Goal: Task Accomplishment & Management: Complete application form

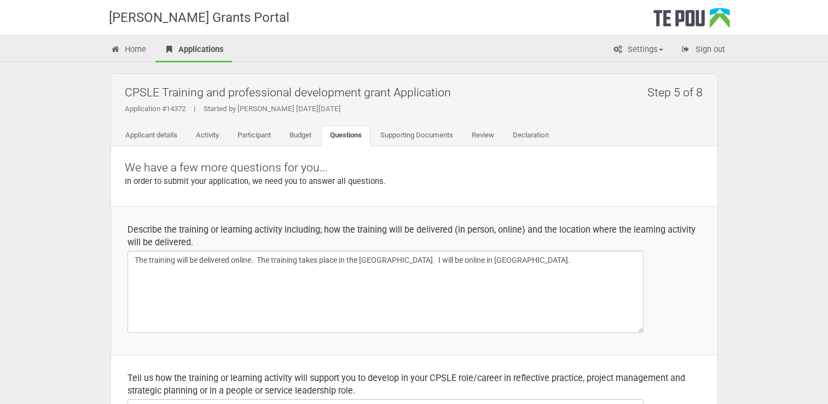
scroll to position [492, 0]
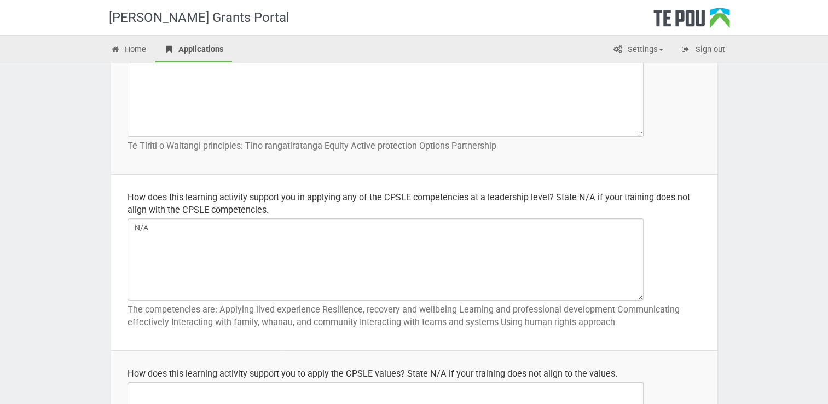
drag, startPoint x: 788, startPoint y: 74, endPoint x: 776, endPoint y: 74, distance: 12.0
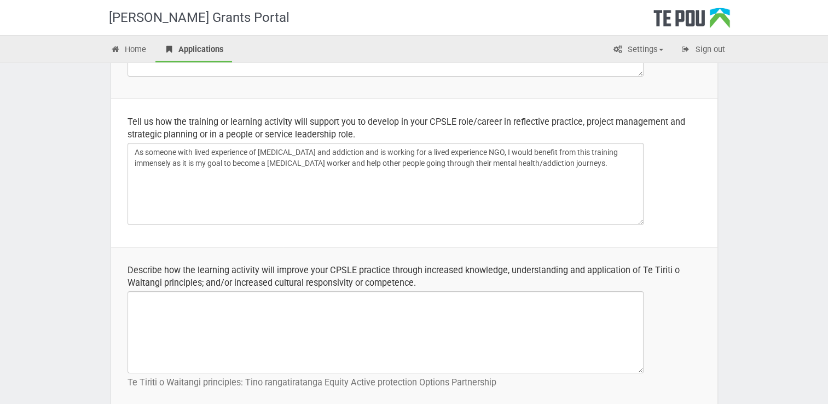
scroll to position [328, 0]
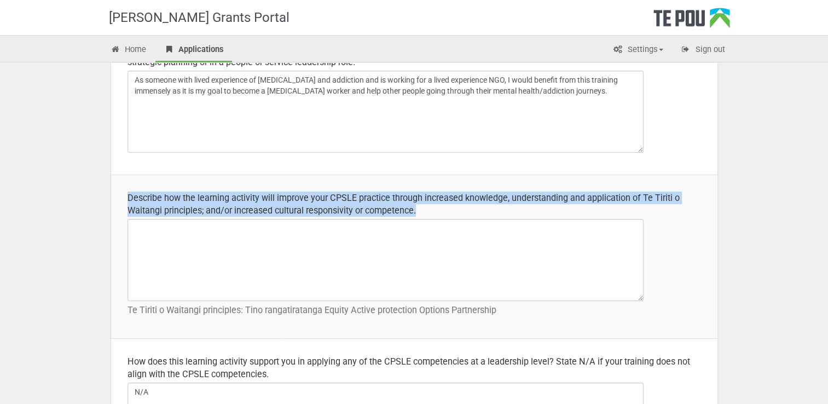
drag, startPoint x: 457, startPoint y: 207, endPoint x: 127, endPoint y: 201, distance: 330.4
click at [127, 201] on div "Describe how the learning activity will improve your CPSLE practice through inc…" at bounding box center [413, 203] width 573 height 25
copy div "Describe how the learning activity will improve your CPSLE practice through inc…"
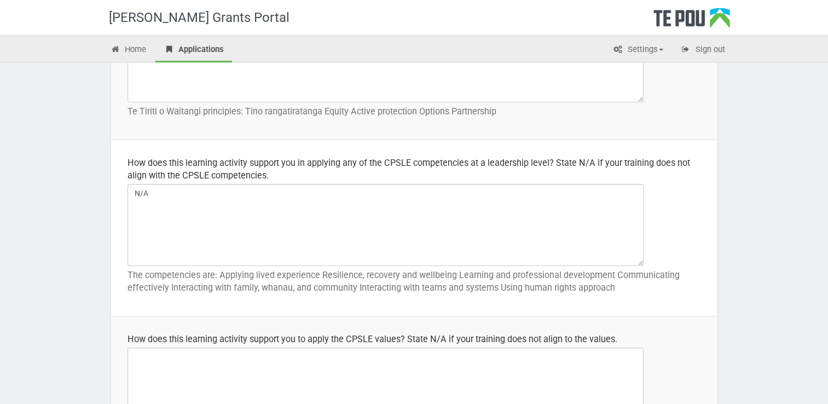
scroll to position [547, 0]
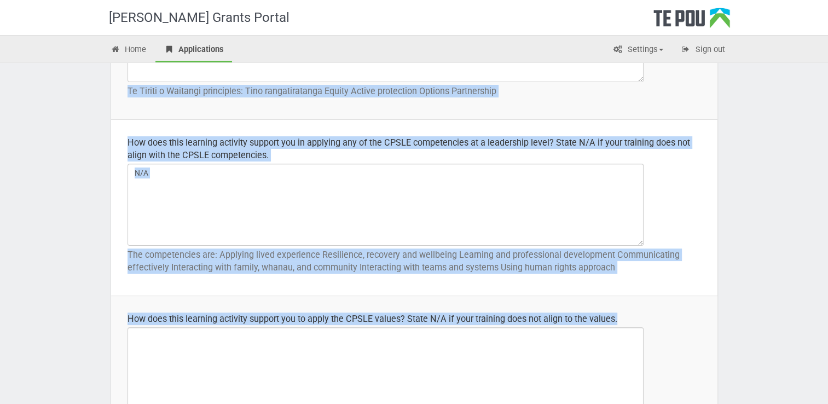
drag, startPoint x: 628, startPoint y: 313, endPoint x: 109, endPoint y: 315, distance: 518.5
click at [639, 301] on td "How does this learning activity support you to apply the CPSLE values? State N/…" at bounding box center [414, 371] width 606 height 151
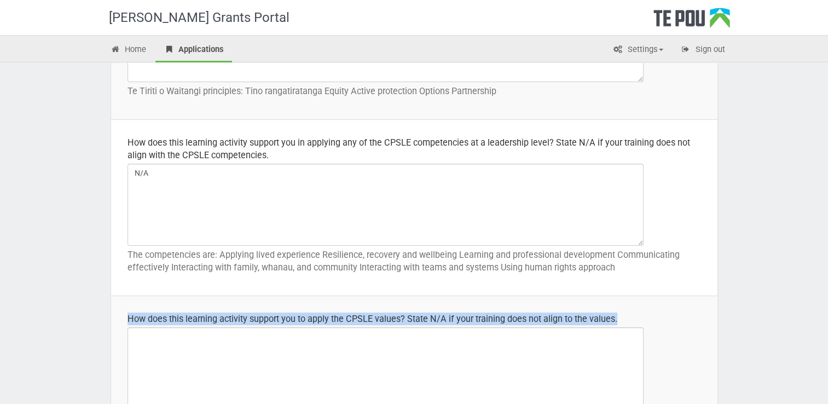
drag, startPoint x: 621, startPoint y: 321, endPoint x: 127, endPoint y: 310, distance: 494.6
click at [127, 310] on td "How does this learning activity support you to apply the CPSLE values? State N/…" at bounding box center [414, 371] width 606 height 151
copy div "How does this learning activity support you to apply the CPSLE values? State N/…"
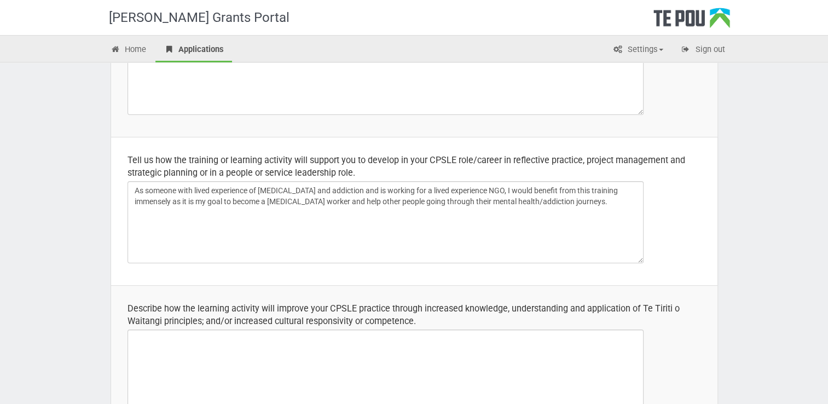
scroll to position [0, 0]
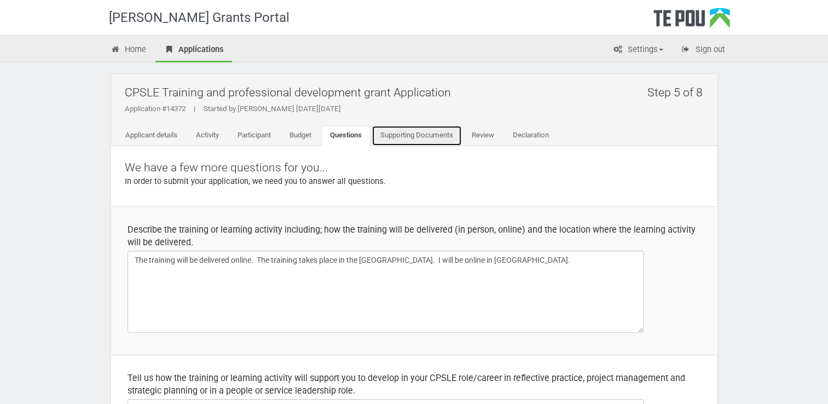
click at [432, 135] on link "Supporting Documents" at bounding box center [416, 135] width 90 height 21
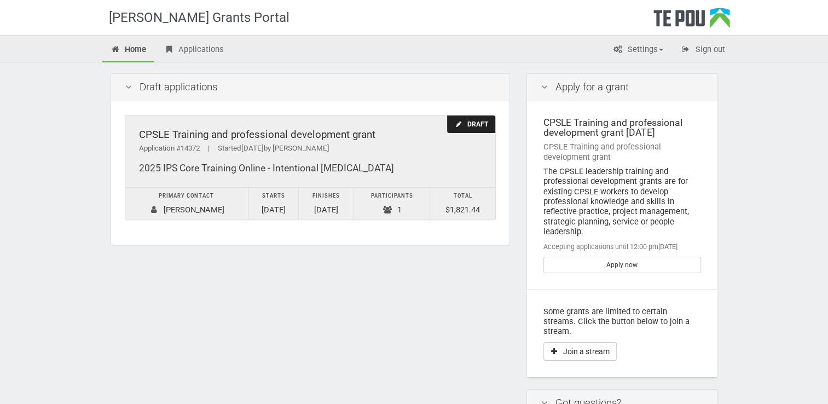
click at [201, 209] on td "Primary contact Shiona Quayle" at bounding box center [186, 204] width 123 height 32
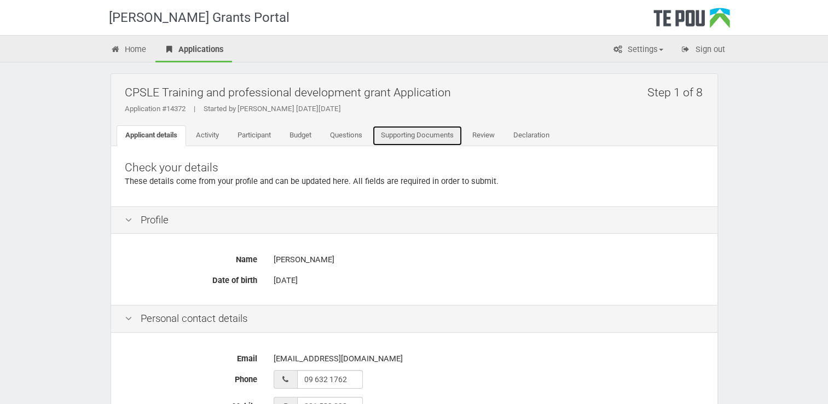
click at [442, 135] on link "Supporting Documents" at bounding box center [417, 135] width 90 height 21
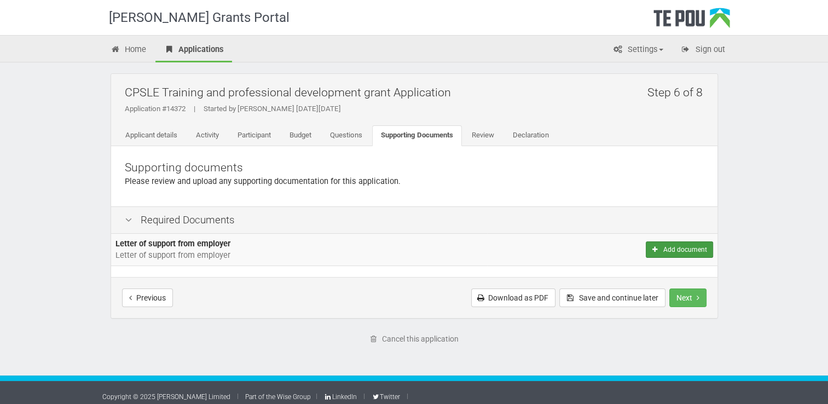
click at [663, 248] on button "Add document" at bounding box center [678, 249] width 67 height 16
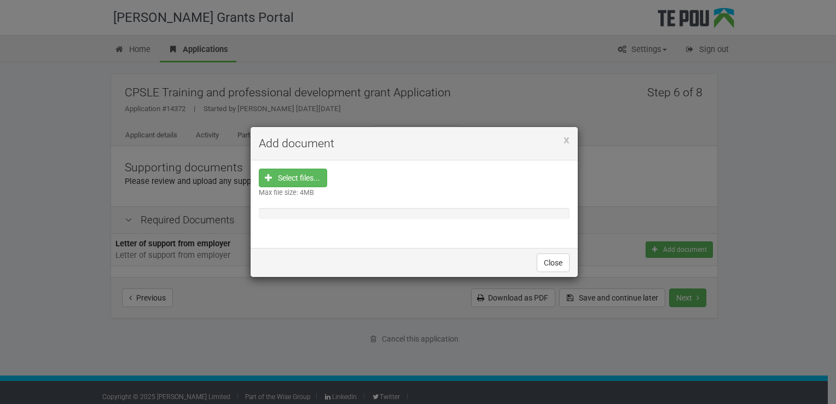
click at [296, 211] on div at bounding box center [414, 213] width 311 height 11
click at [298, 179] on input "file" at bounding box center [296, 247] width 61 height 156
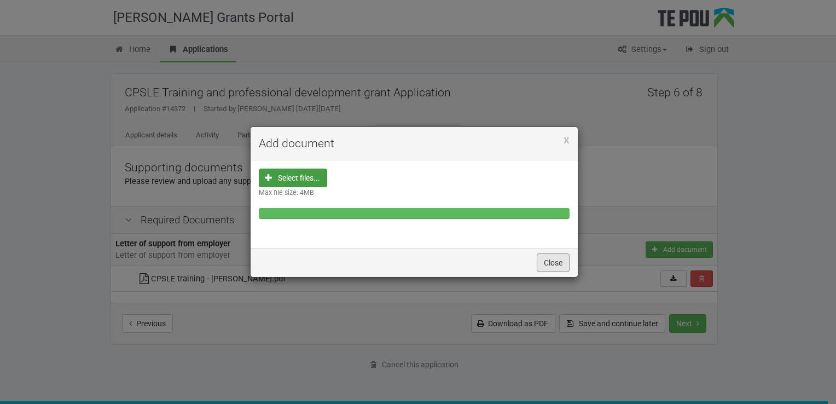
click at [549, 261] on button "Close" at bounding box center [553, 262] width 33 height 19
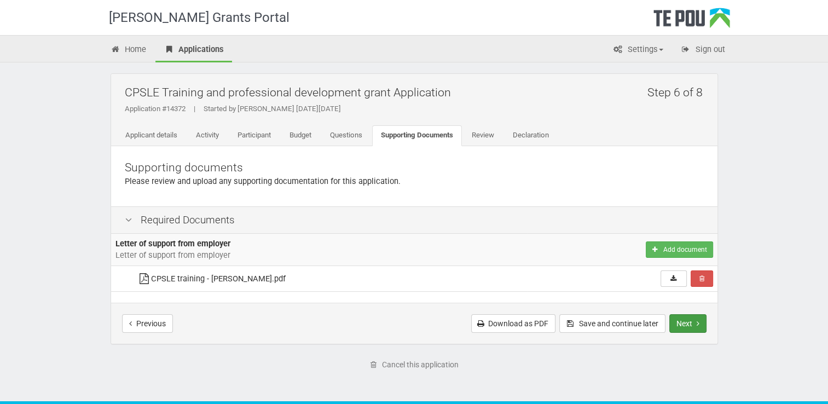
click at [694, 323] on button "Next" at bounding box center [687, 323] width 37 height 19
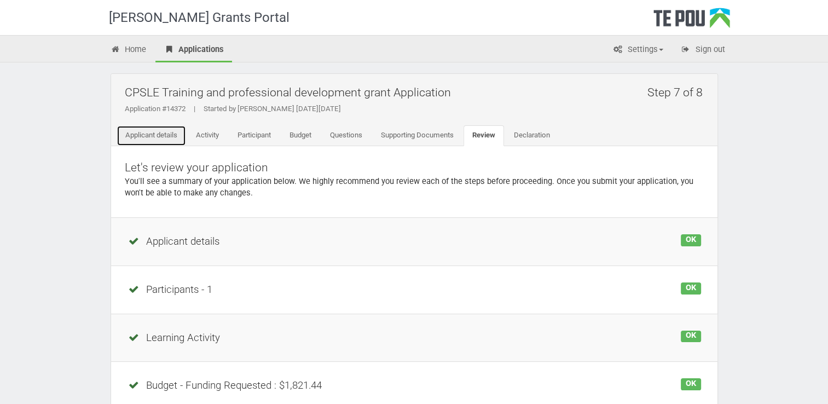
click at [160, 137] on link "Applicant details" at bounding box center [151, 135] width 69 height 21
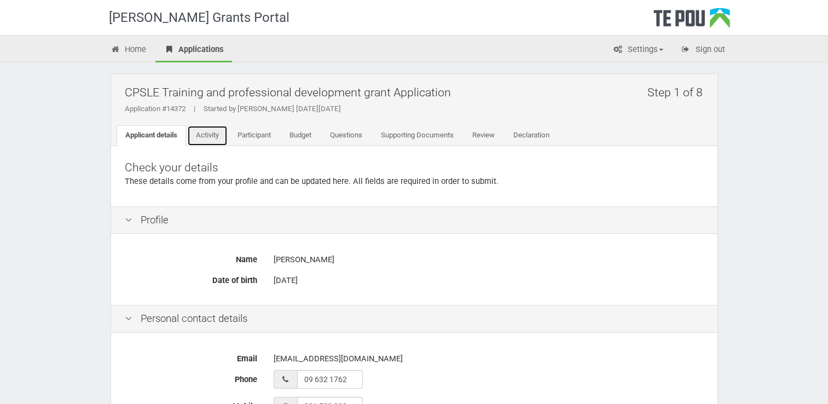
click at [208, 130] on link "Activity" at bounding box center [207, 135] width 40 height 21
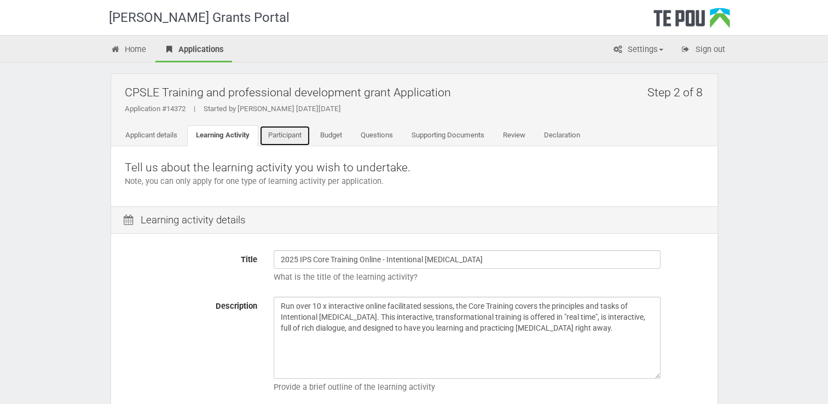
click at [277, 132] on link "Participant" at bounding box center [284, 135] width 51 height 21
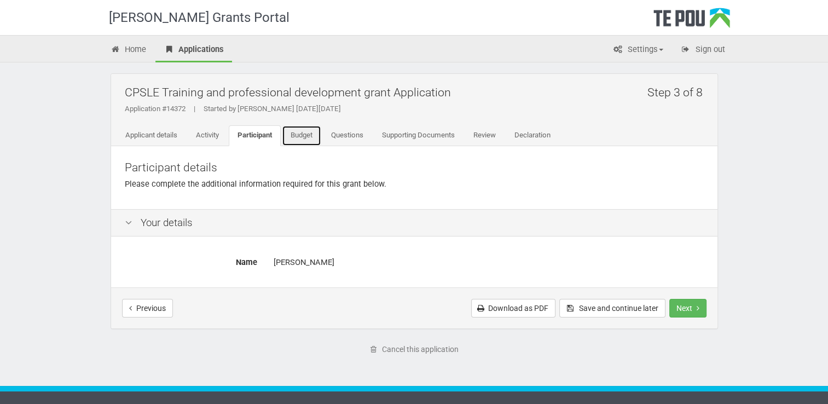
click at [313, 135] on link "Budget" at bounding box center [301, 135] width 39 height 21
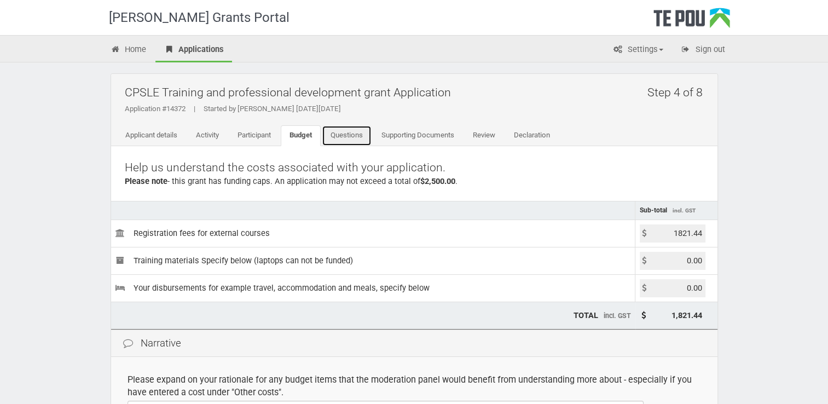
click at [355, 133] on link "Questions" at bounding box center [347, 135] width 50 height 21
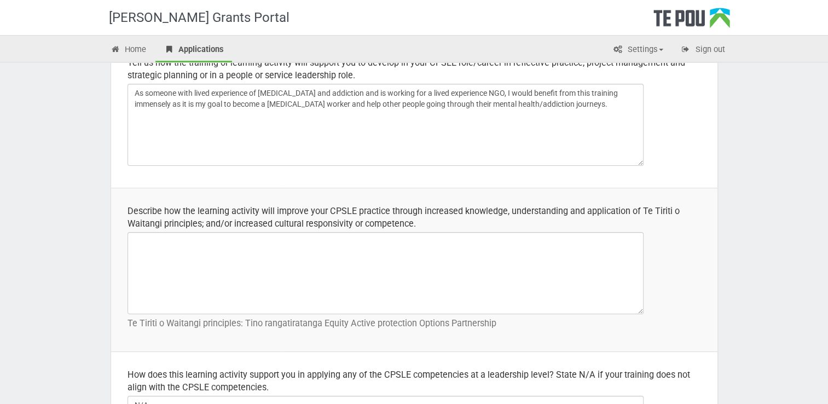
scroll to position [55, 0]
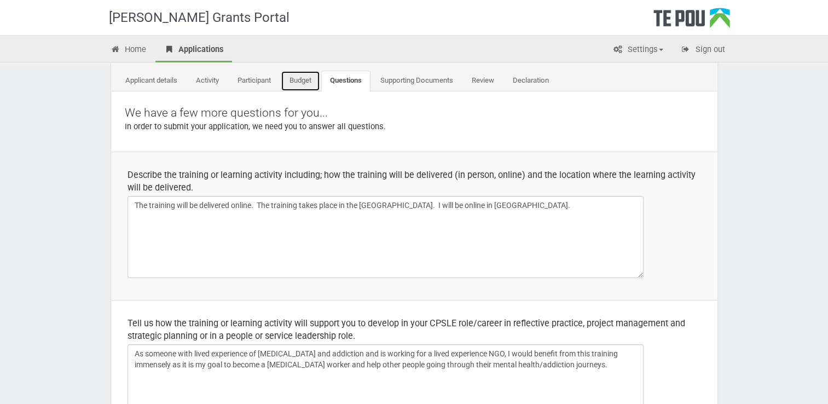
drag, startPoint x: 310, startPoint y: 79, endPoint x: 319, endPoint y: 79, distance: 9.3
click at [310, 78] on link "Budget" at bounding box center [300, 81] width 39 height 21
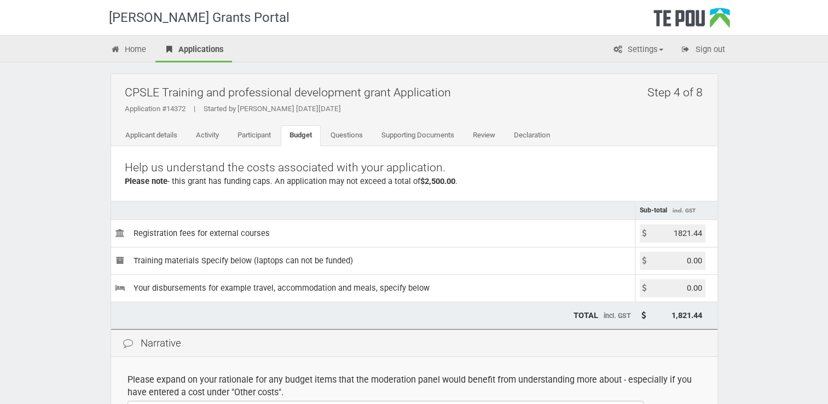
click at [670, 231] on input "1821.44" at bounding box center [672, 233] width 66 height 18
click at [356, 132] on link "Questions" at bounding box center [347, 135] width 50 height 21
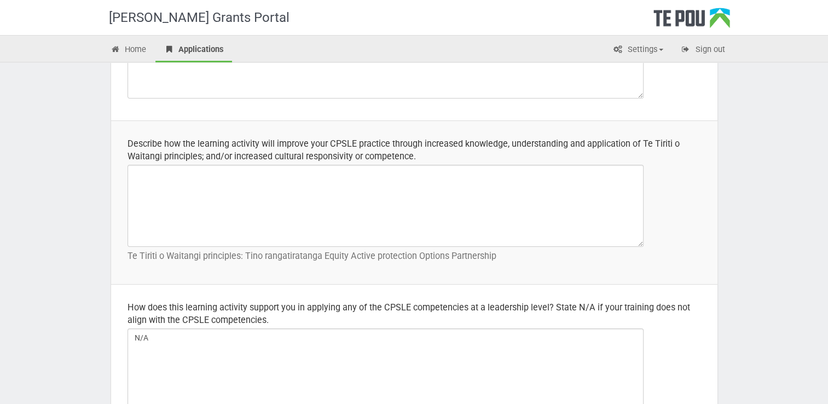
scroll to position [383, 0]
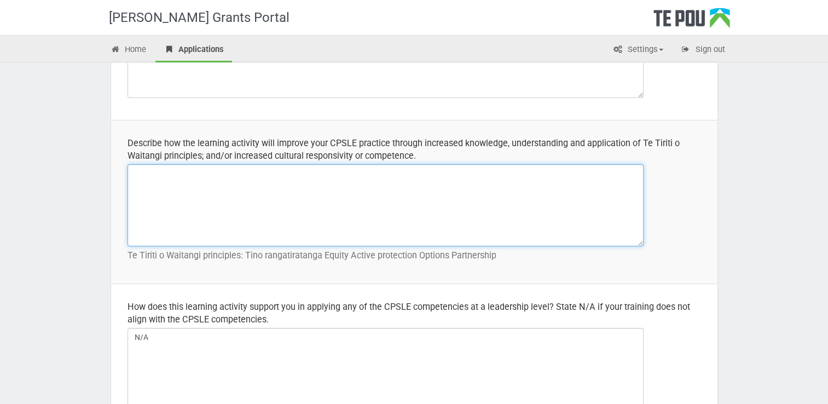
click at [194, 185] on textarea at bounding box center [385, 205] width 516 height 82
paste textarea "IPS is still best practice for peer support methodologies in new Zealand becaus…"
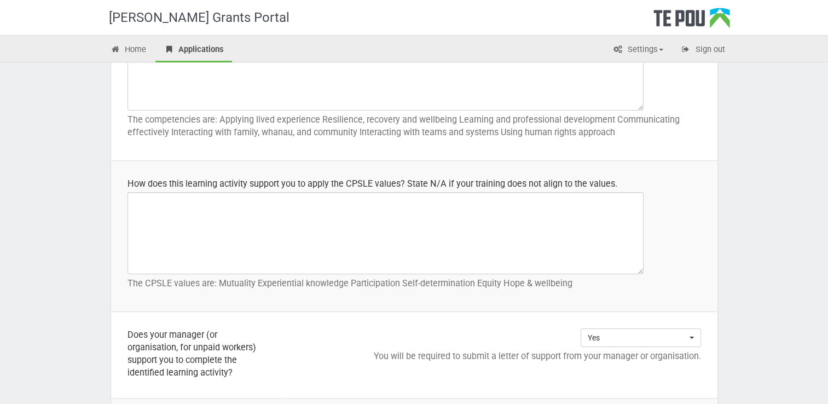
scroll to position [711, 0]
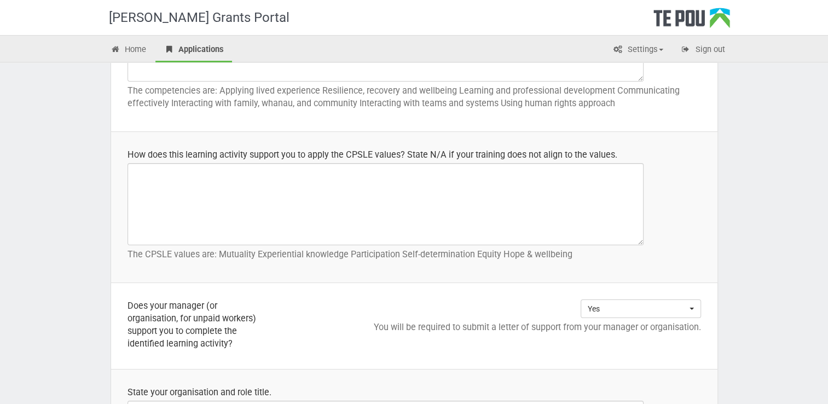
type textarea "IPS is still best practice for peer support methodologies in New Zealand becaus…"
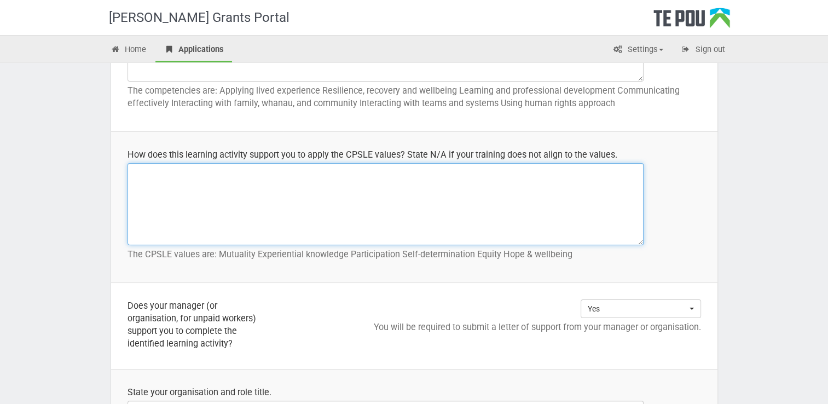
click at [214, 202] on textarea at bounding box center [385, 204] width 516 height 82
paste textarea "IPS practise and CPSLE values are deeply intertwined. Values are the basis for …"
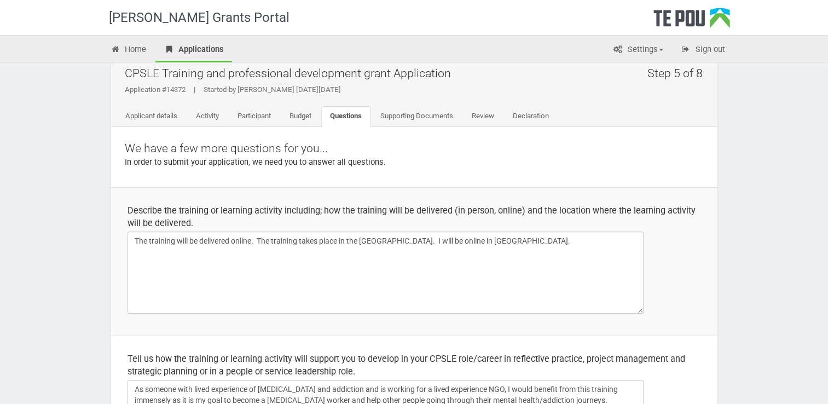
scroll to position [0, 0]
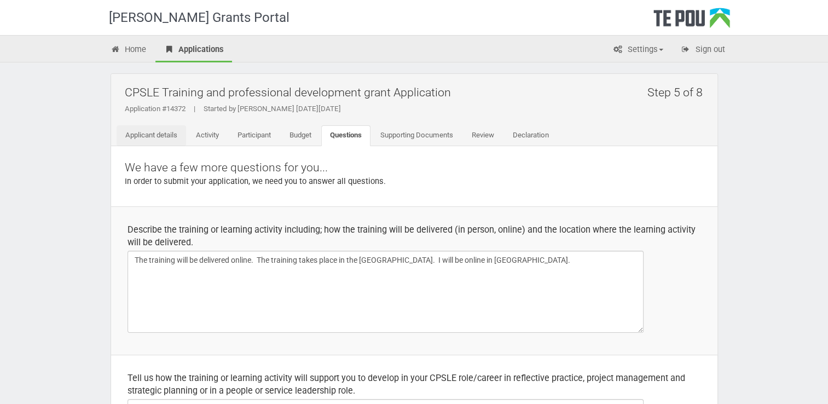
type textarea "IPS practise and CPSLE values are deeply intertwined. Values are the basis for …"
drag, startPoint x: 150, startPoint y: 132, endPoint x: 198, endPoint y: 147, distance: 49.8
click at [150, 132] on link "Applicant details" at bounding box center [151, 135] width 69 height 21
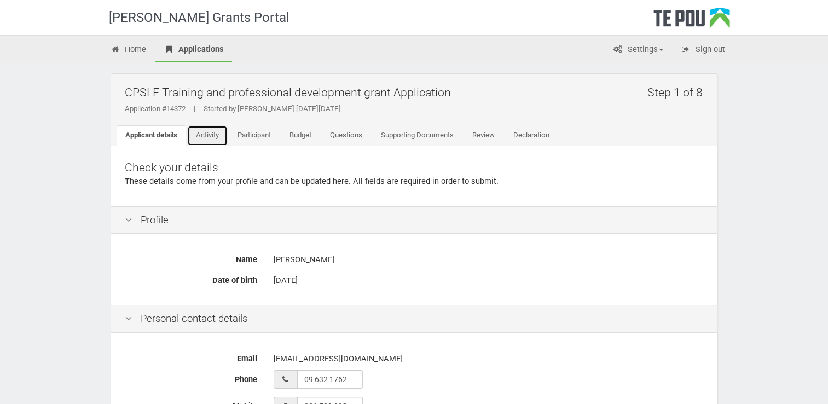
click at [224, 132] on link "Activity" at bounding box center [207, 135] width 40 height 21
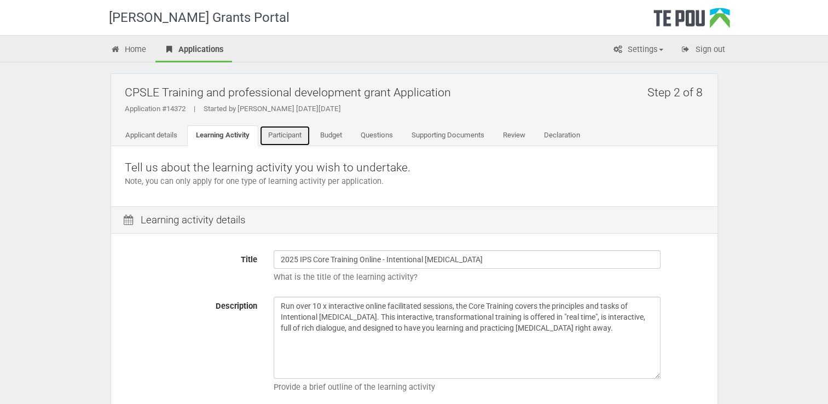
click at [282, 130] on link "Participant" at bounding box center [284, 135] width 51 height 21
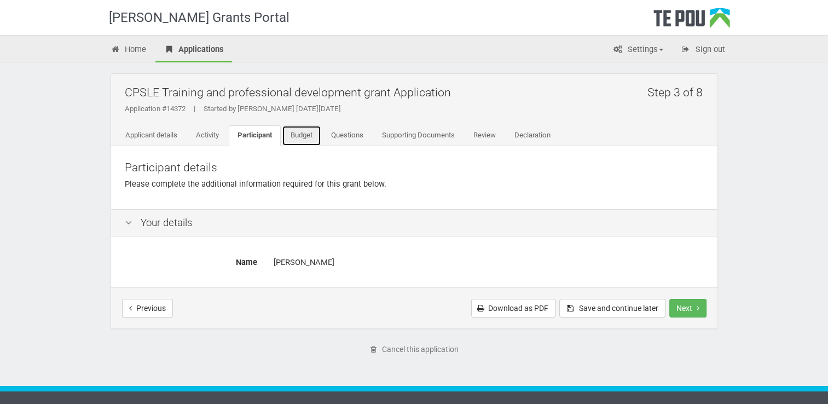
click at [311, 133] on link "Budget" at bounding box center [301, 135] width 39 height 21
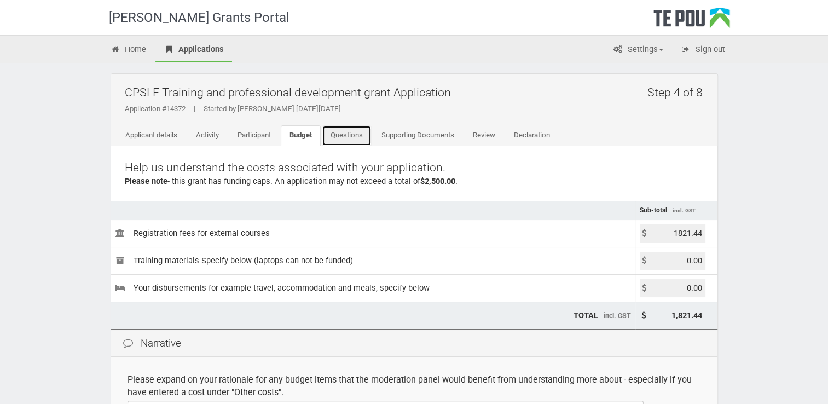
drag, startPoint x: 349, startPoint y: 139, endPoint x: 350, endPoint y: 150, distance: 11.5
click at [349, 138] on link "Questions" at bounding box center [347, 135] width 50 height 21
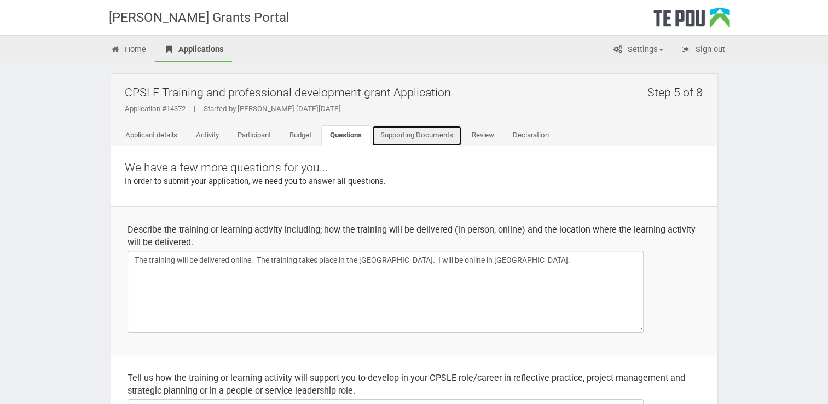
click at [416, 131] on link "Supporting Documents" at bounding box center [416, 135] width 90 height 21
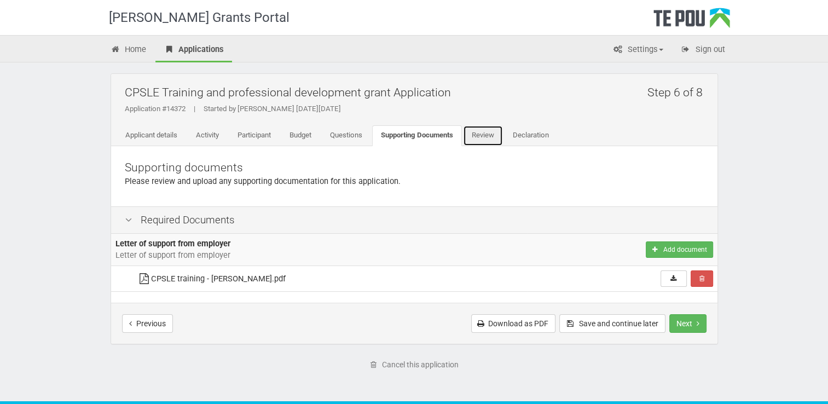
click at [484, 128] on link "Review" at bounding box center [483, 135] width 40 height 21
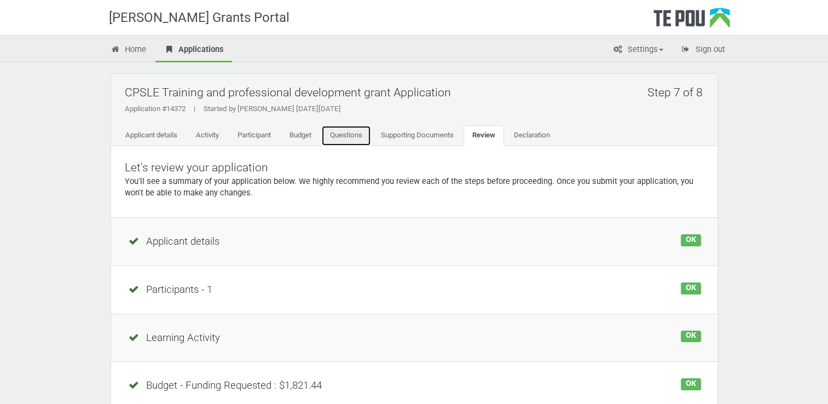
drag, startPoint x: 329, startPoint y: 135, endPoint x: 335, endPoint y: 152, distance: 18.7
click at [329, 133] on link "Questions" at bounding box center [346, 135] width 50 height 21
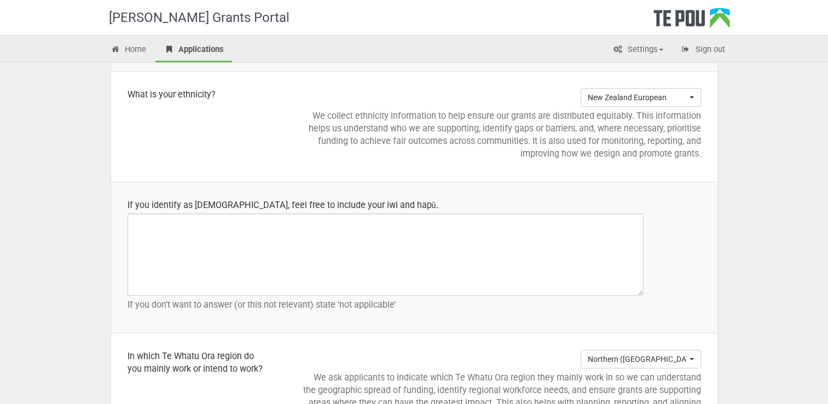
scroll to position [1149, 0]
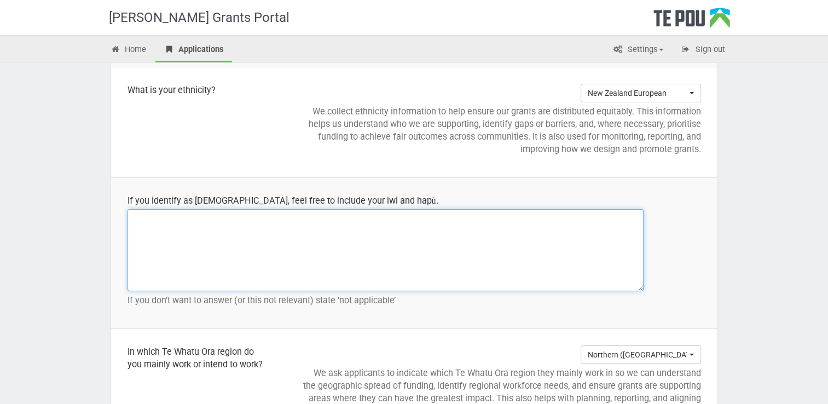
click at [311, 252] on textarea at bounding box center [385, 250] width 516 height 82
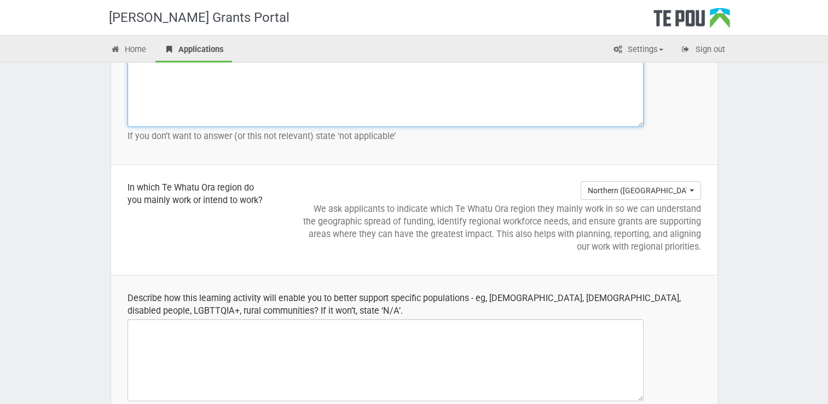
scroll to position [1367, 0]
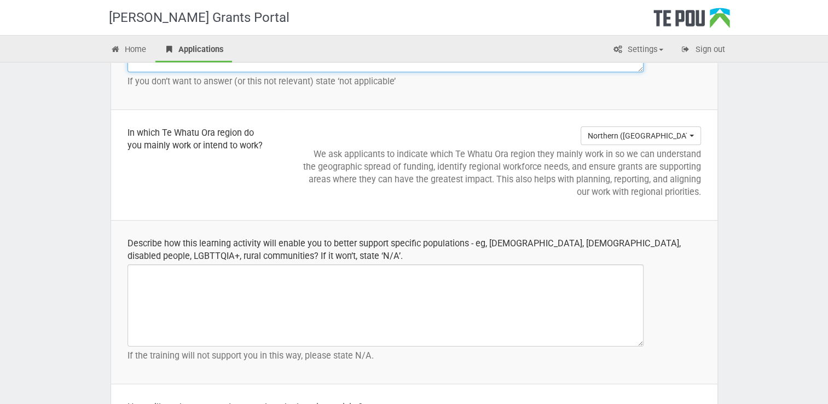
type textarea "."
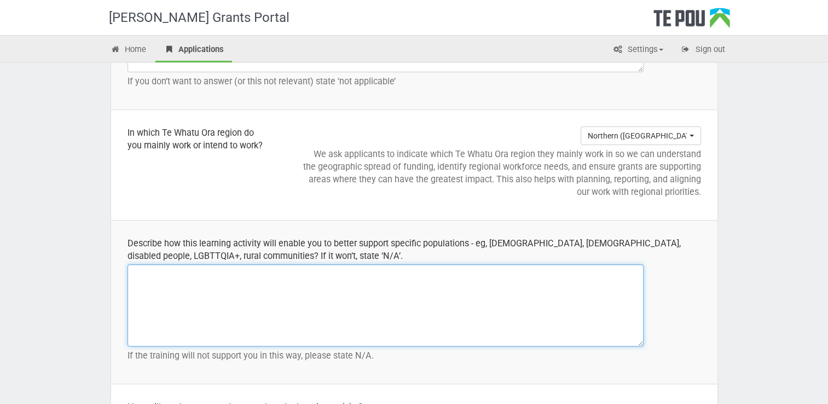
drag, startPoint x: 268, startPoint y: 276, endPoint x: 275, endPoint y: 275, distance: 7.2
click at [270, 275] on textarea at bounding box center [385, 305] width 516 height 82
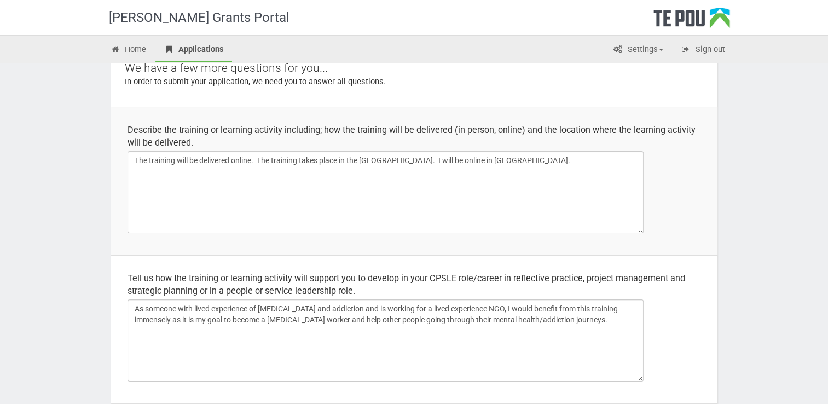
scroll to position [0, 0]
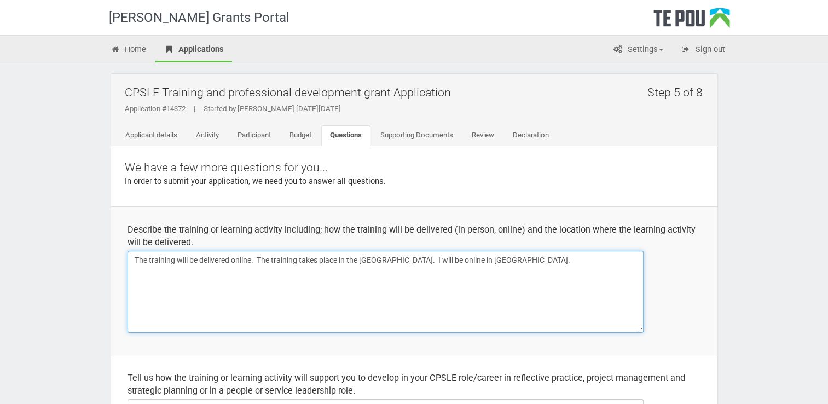
click at [278, 270] on textarea "The training will be delivered online. The training takes place in the United S…" at bounding box center [385, 292] width 516 height 82
click at [550, 264] on textarea "The training will be delivered online. The training takes place in the United S…" at bounding box center [385, 292] width 516 height 82
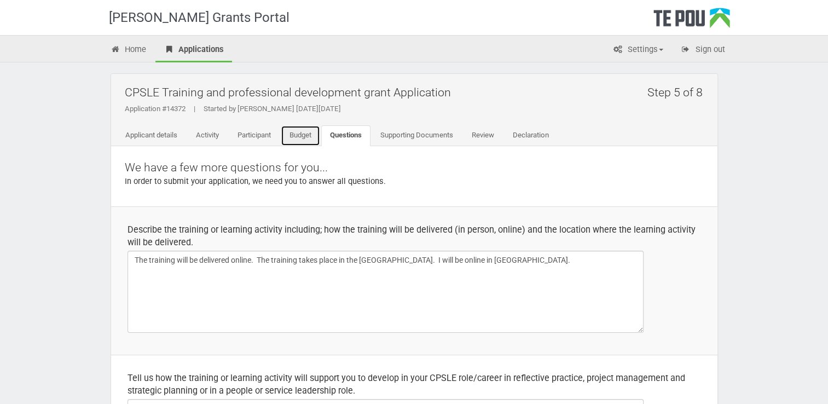
click at [304, 137] on link "Budget" at bounding box center [300, 135] width 39 height 21
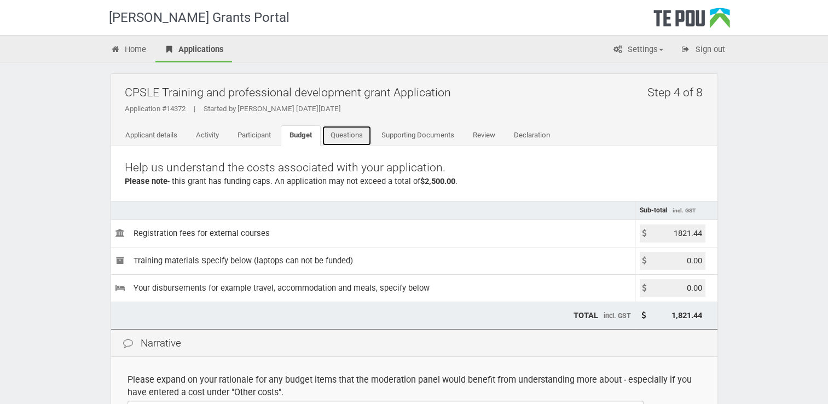
click at [354, 135] on link "Questions" at bounding box center [347, 135] width 50 height 21
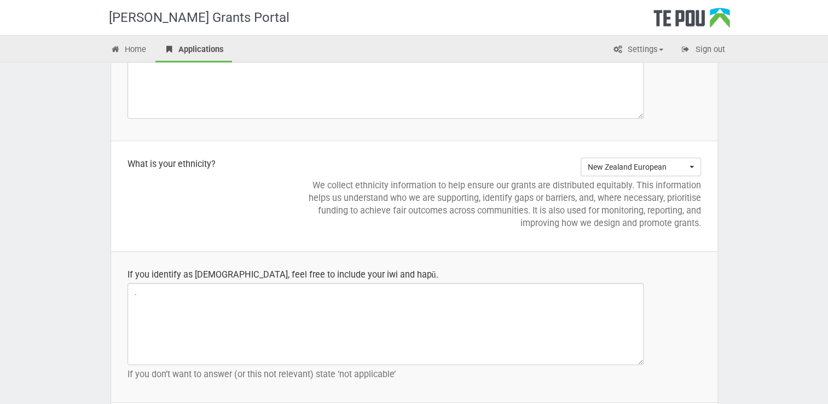
scroll to position [1094, 0]
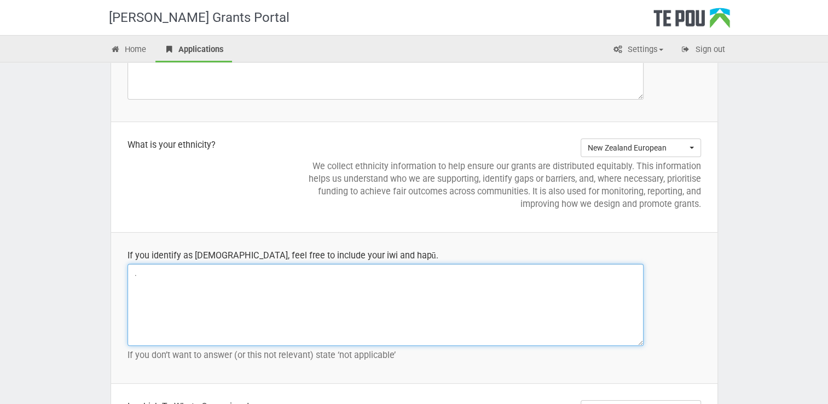
click at [398, 301] on textarea "." at bounding box center [385, 305] width 516 height 82
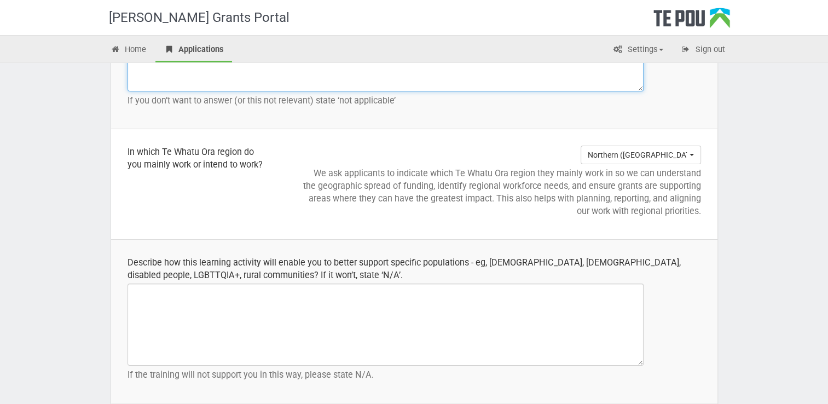
scroll to position [1367, 0]
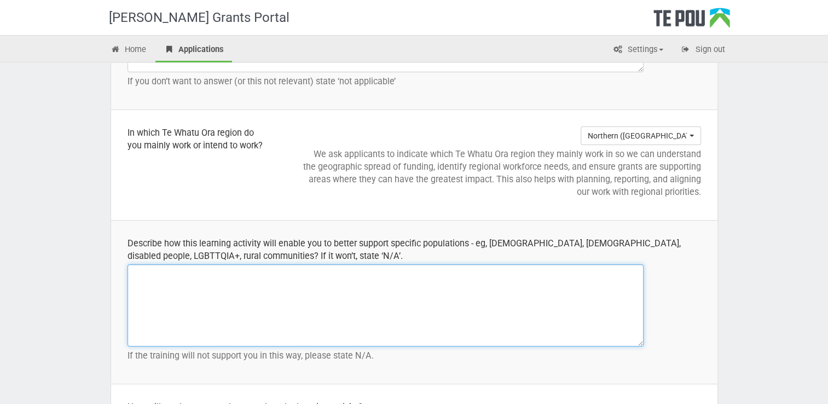
click at [322, 293] on textarea at bounding box center [385, 305] width 516 height 82
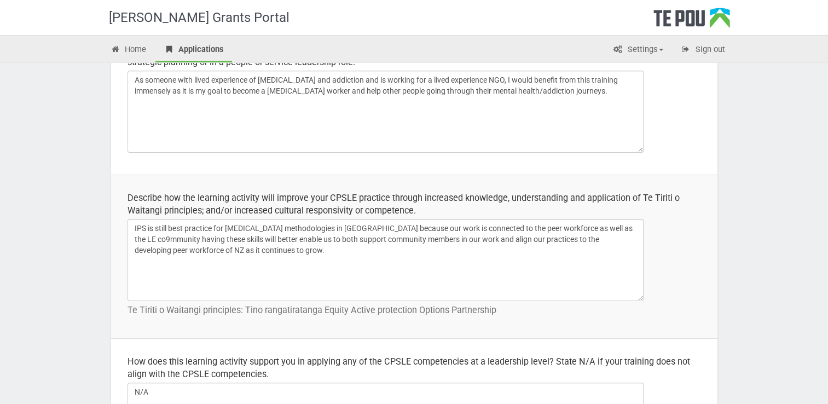
scroll to position [328, 0]
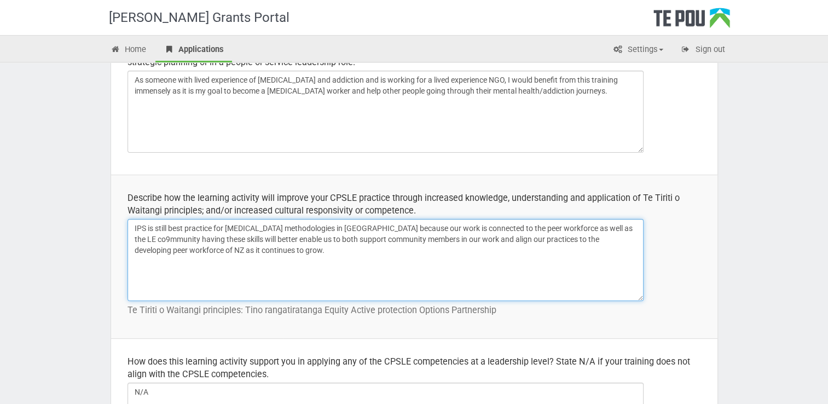
click at [145, 237] on textarea "IPS is still best practice for peer support methodologies in New Zealand becaus…" at bounding box center [385, 260] width 516 height 82
drag, startPoint x: 299, startPoint y: 252, endPoint x: 112, endPoint y: 230, distance: 188.3
click at [112, 230] on td "Describe how the learning activity will improve your CPSLE practice through inc…" at bounding box center [414, 256] width 606 height 164
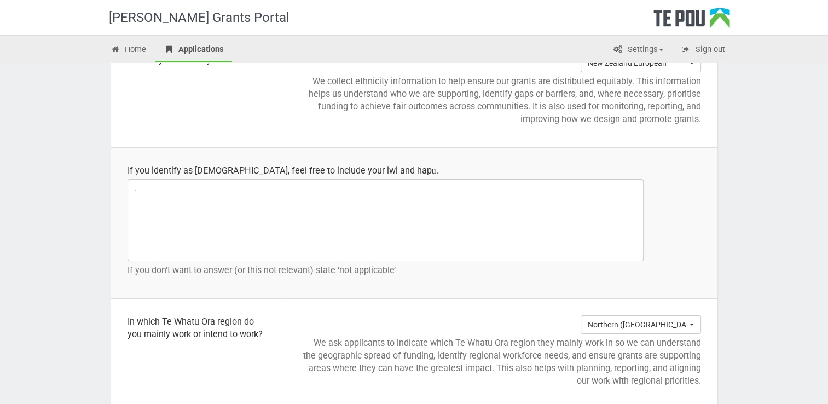
scroll to position [1203, 0]
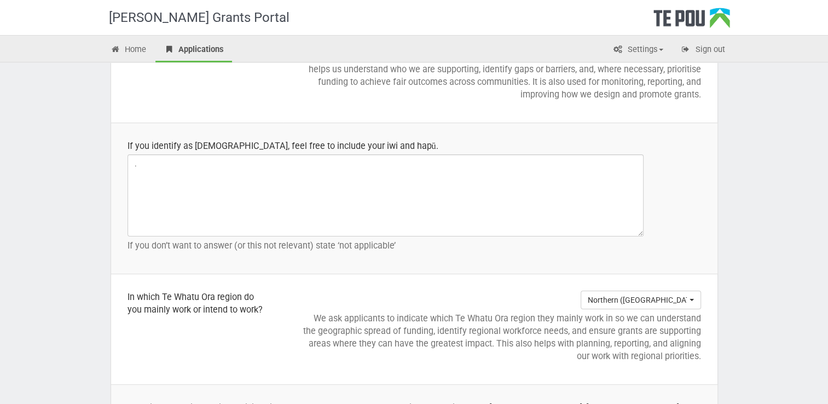
type textarea "IPS is still best practice for peer support methodologies in New Zealand becaus…"
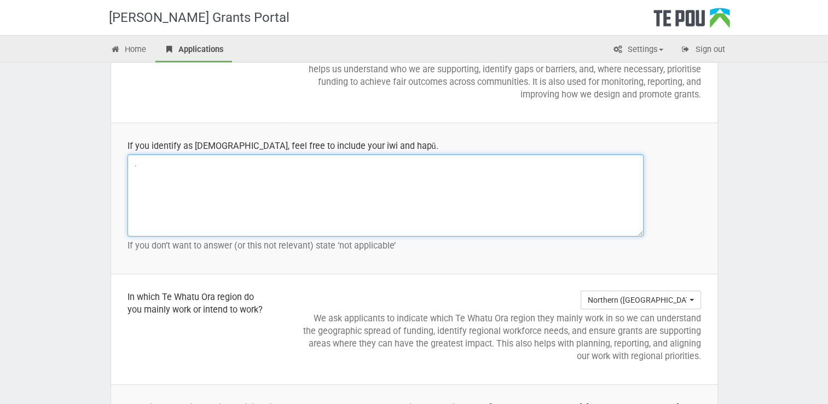
click at [172, 191] on textarea "." at bounding box center [385, 195] width 516 height 82
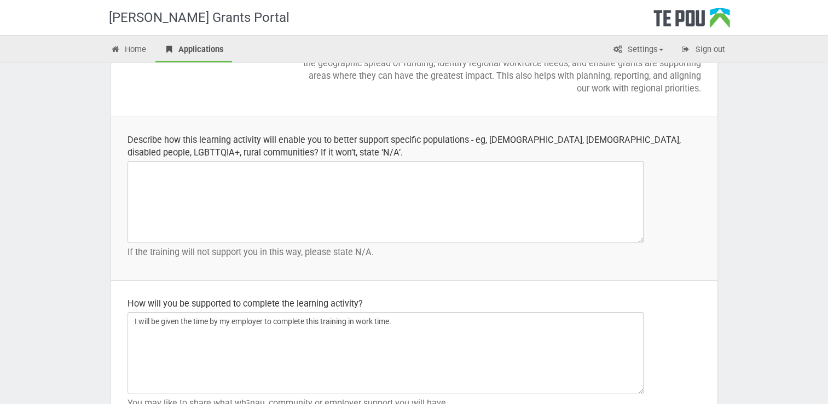
scroll to position [1477, 0]
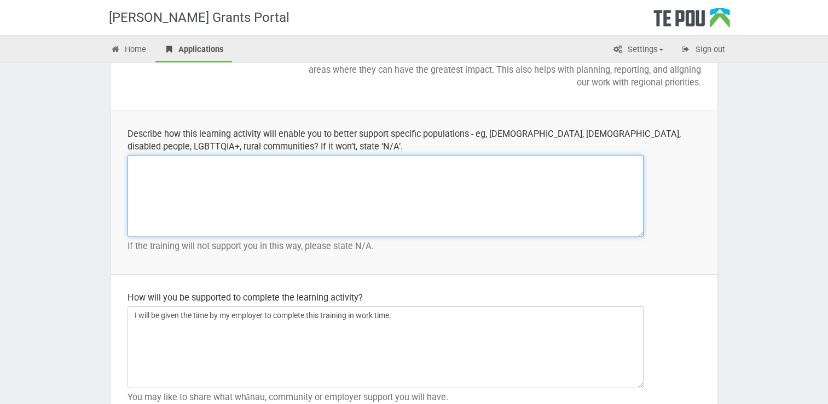
click at [168, 201] on textarea at bounding box center [385, 196] width 516 height 82
paste textarea "IPS is still best practice for peer support methodologies in New Zealand becaus…"
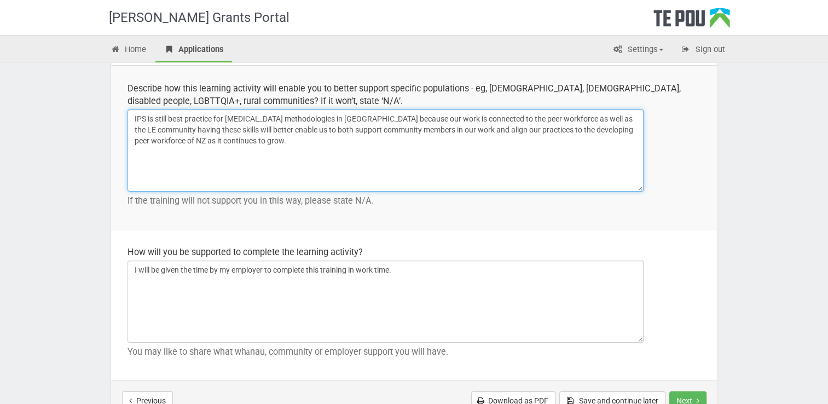
scroll to position [1356, 0]
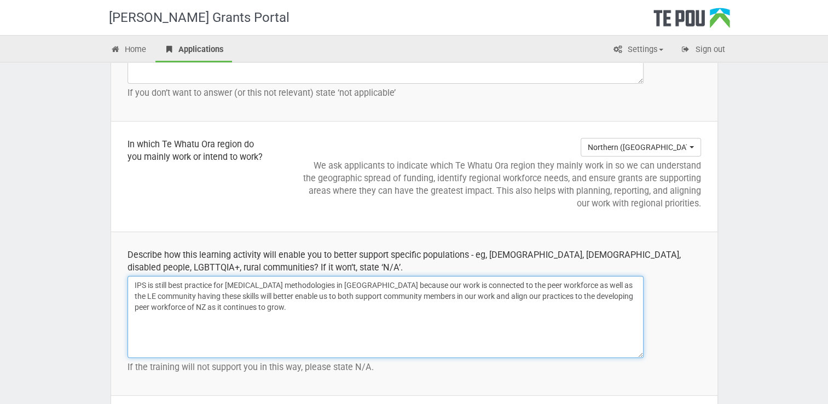
drag, startPoint x: 228, startPoint y: 283, endPoint x: 102, endPoint y: 279, distance: 125.9
click at [287, 281] on textarea "Peer support methodologies in New Zealand because our work is connected to the …" at bounding box center [385, 317] width 516 height 82
drag, startPoint x: 497, startPoint y: 310, endPoint x: 189, endPoint y: 292, distance: 308.4
click at [176, 292] on textarea "Peer support methodologies in New Zealand include Maori, Pasifika, disabled peo…" at bounding box center [385, 317] width 516 height 82
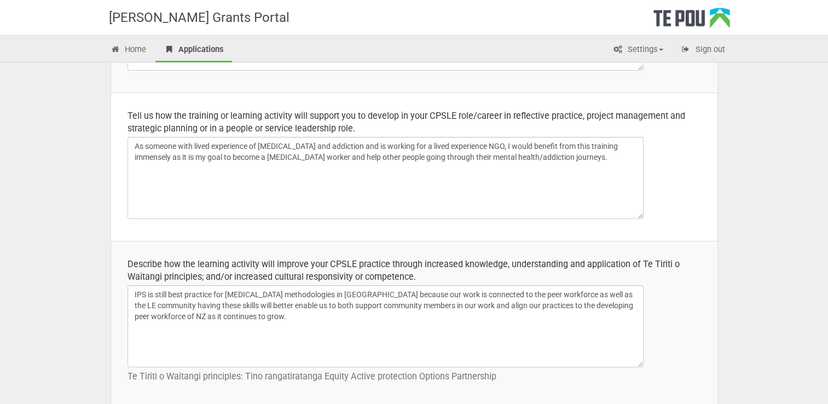
scroll to position [0, 0]
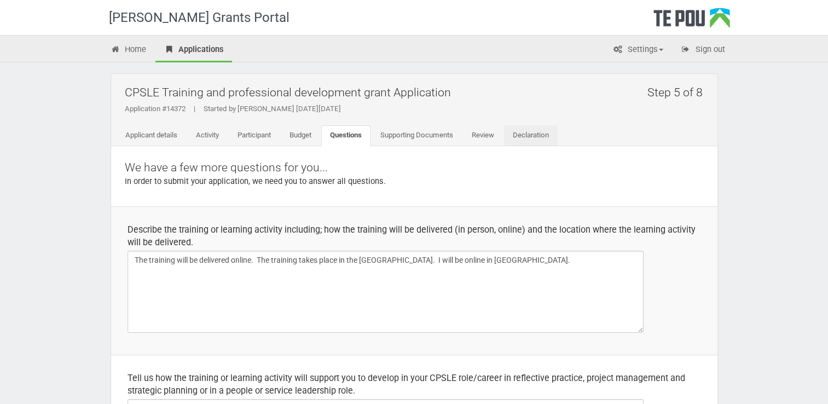
type textarea "Peer support methodologies in New Zealand include Maori, Pasifika, disabled peo…"
drag, startPoint x: 538, startPoint y: 133, endPoint x: 524, endPoint y: 173, distance: 42.9
click at [538, 132] on link "Declaration" at bounding box center [531, 135] width 54 height 21
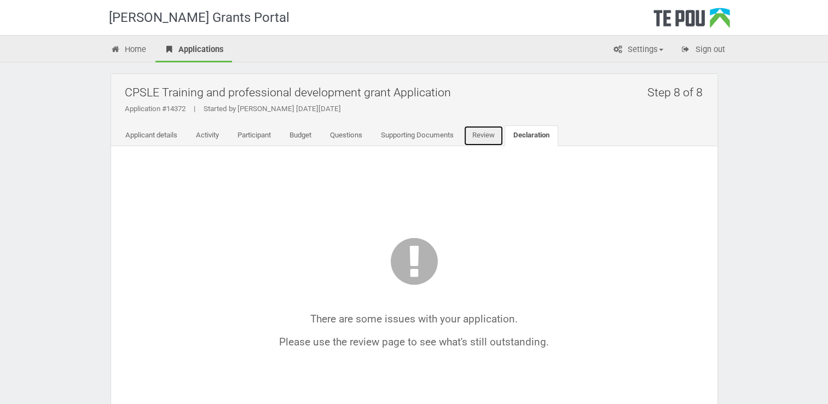
click at [496, 137] on link "Review" at bounding box center [483, 135] width 40 height 21
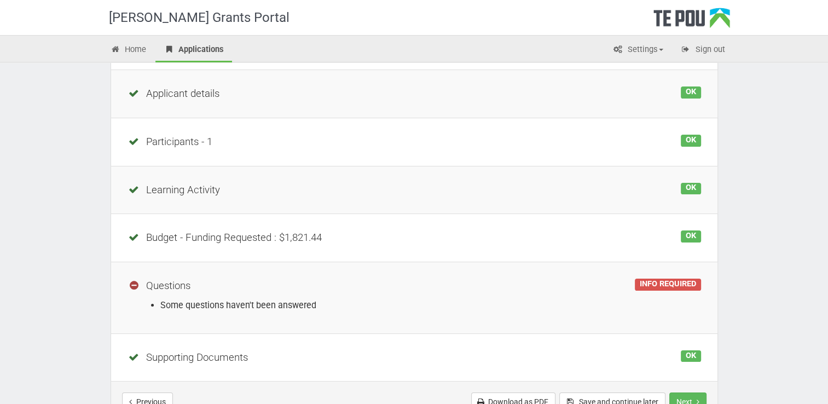
scroll to position [164, 0]
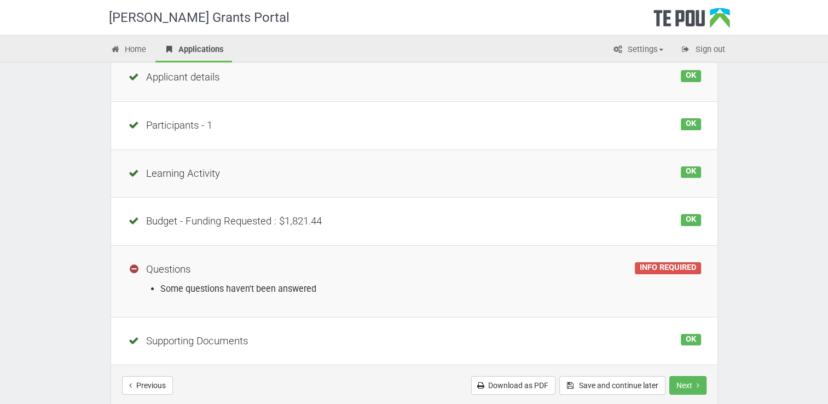
click at [224, 283] on li "Some questions haven't been answered" at bounding box center [430, 288] width 540 height 13
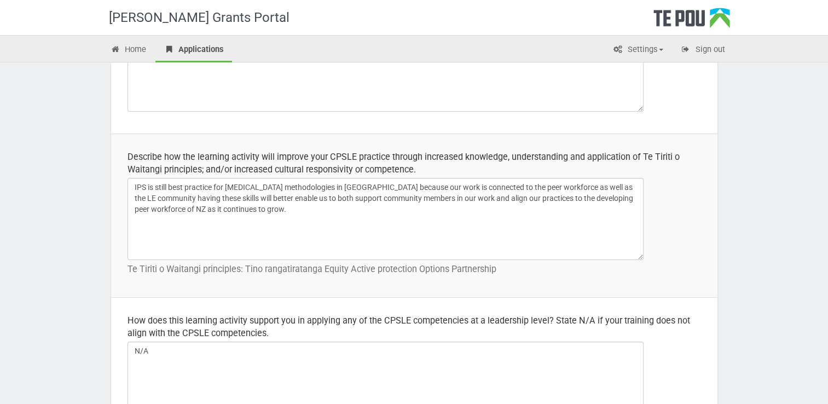
scroll to position [492, 0]
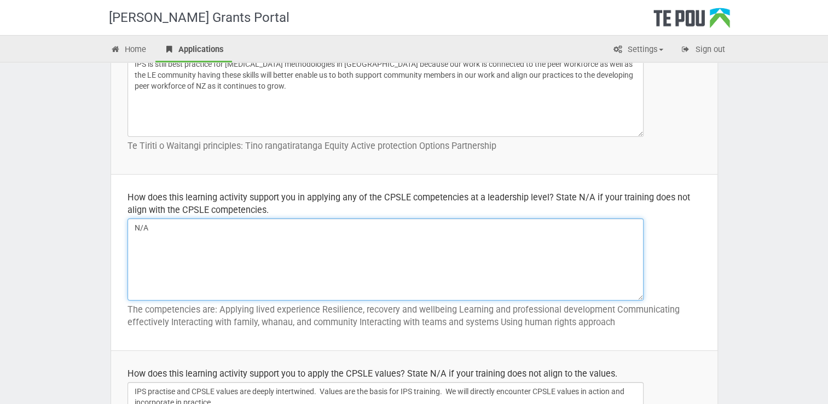
drag, startPoint x: 160, startPoint y: 231, endPoint x: 135, endPoint y: 222, distance: 26.3
click at [129, 226] on textarea "N/A" at bounding box center [385, 259] width 516 height 82
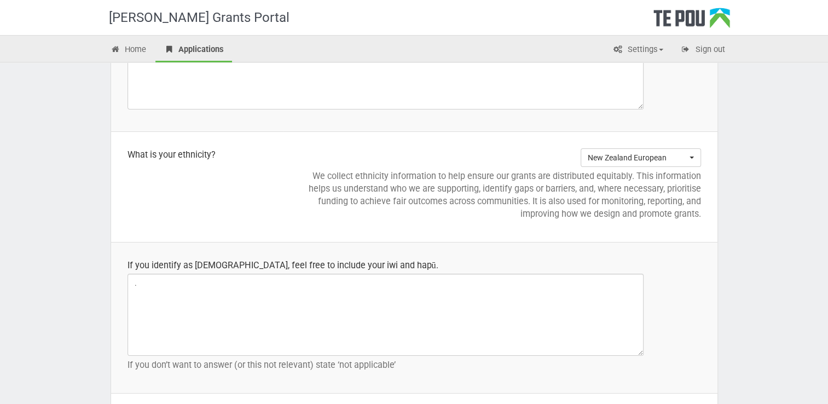
scroll to position [1094, 0]
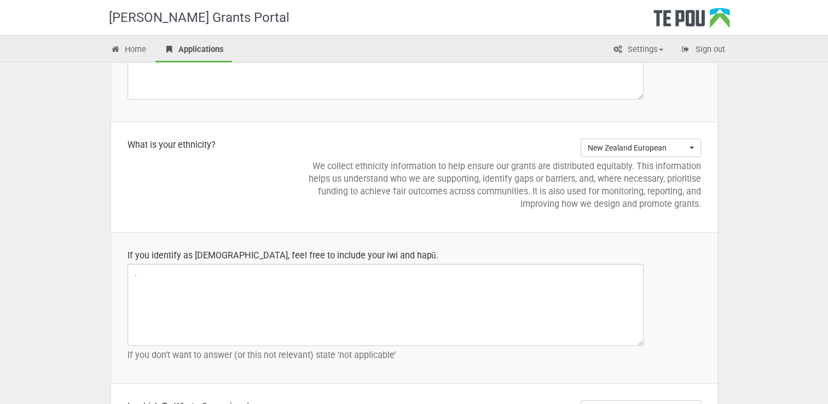
type textarea "I am not at a leadership level."
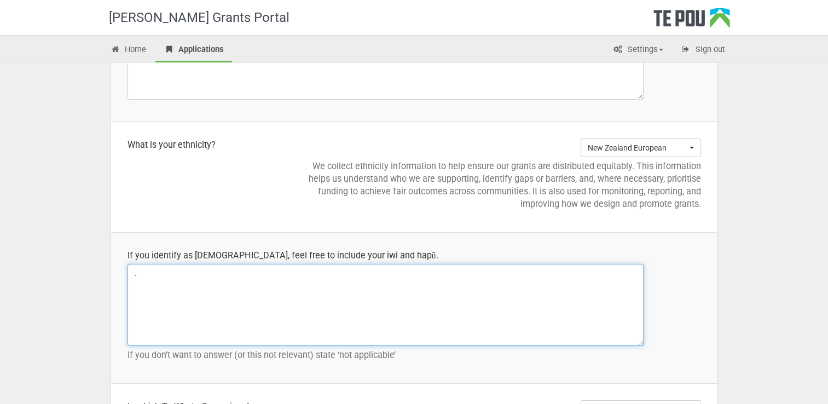
click at [214, 307] on textarea "." at bounding box center [385, 305] width 516 height 82
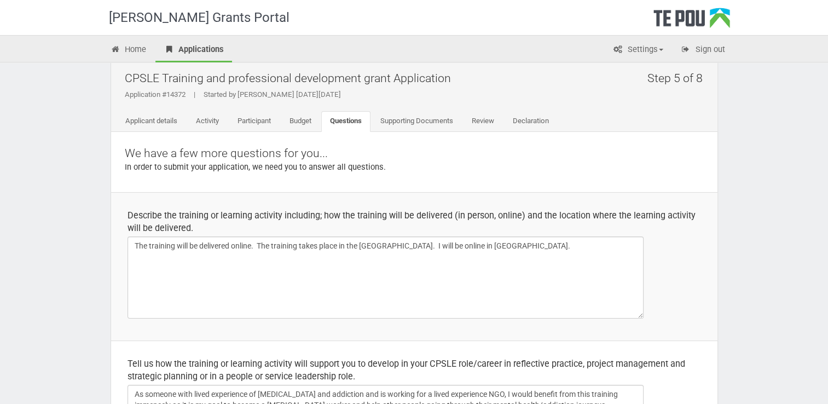
scroll to position [0, 0]
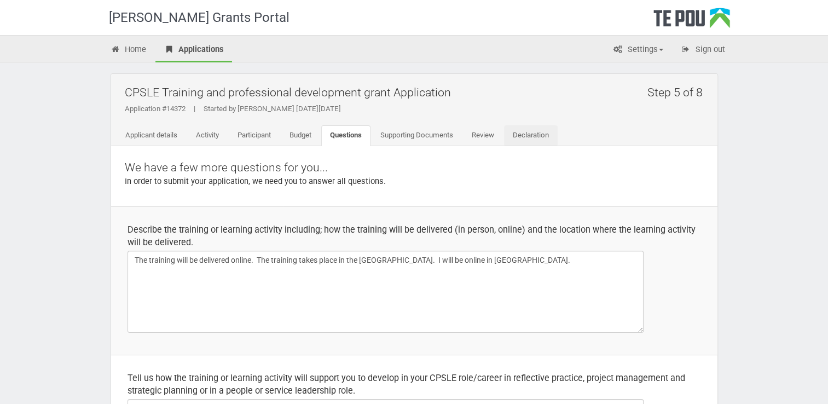
type textarea "I am not [DEMOGRAPHIC_DATA]."
click at [543, 135] on link "Declaration" at bounding box center [531, 135] width 54 height 21
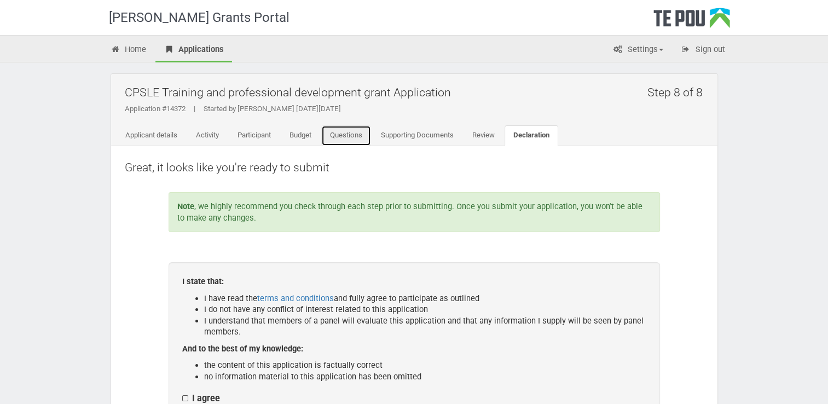
click at [370, 137] on link "Questions" at bounding box center [346, 135] width 50 height 21
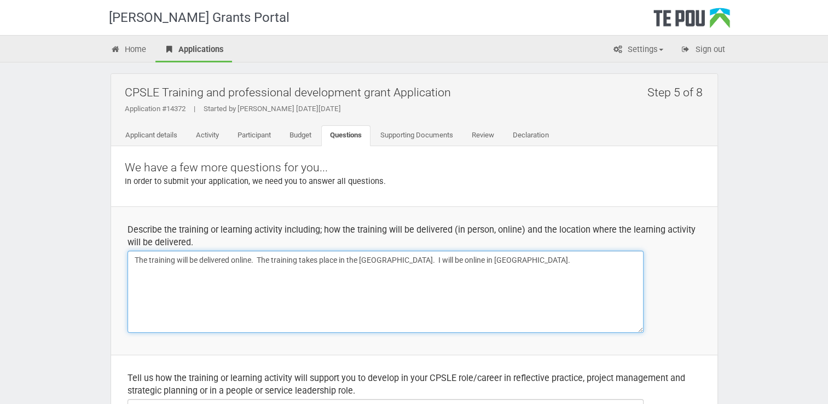
click at [551, 261] on textarea "The training will be delivered online. The training takes place in the [GEOGRAP…" at bounding box center [385, 292] width 516 height 82
paste textarea "The registration fee is listed in USD on the Eventbrite listing, and totals - $…"
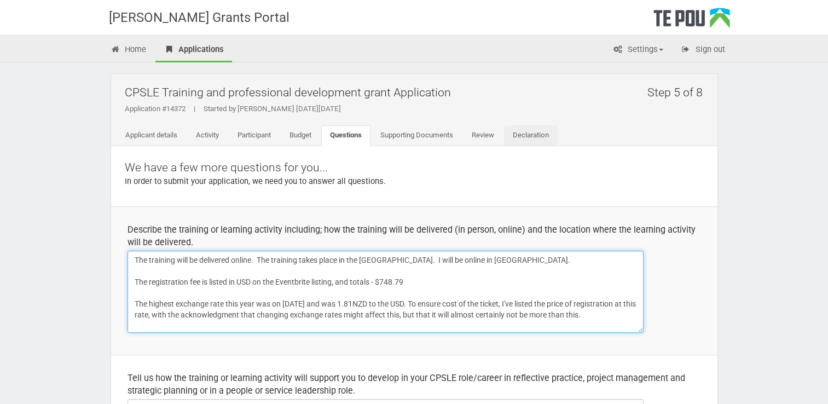
type textarea "The training will be delivered online. The training takes place in the [GEOGRAP…"
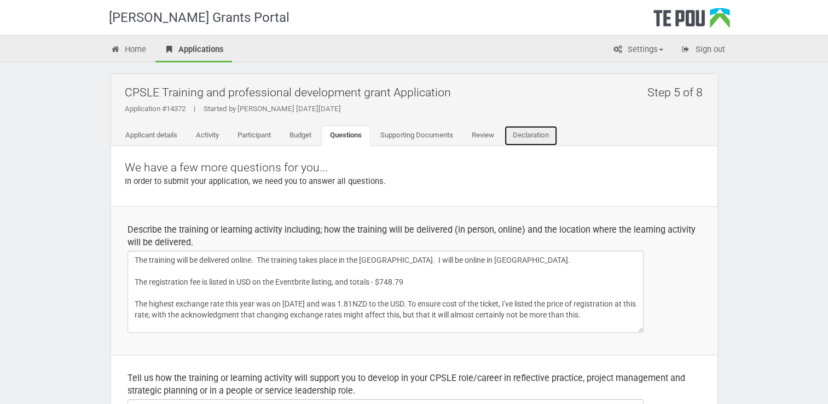
click at [528, 135] on link "Declaration" at bounding box center [531, 135] width 54 height 21
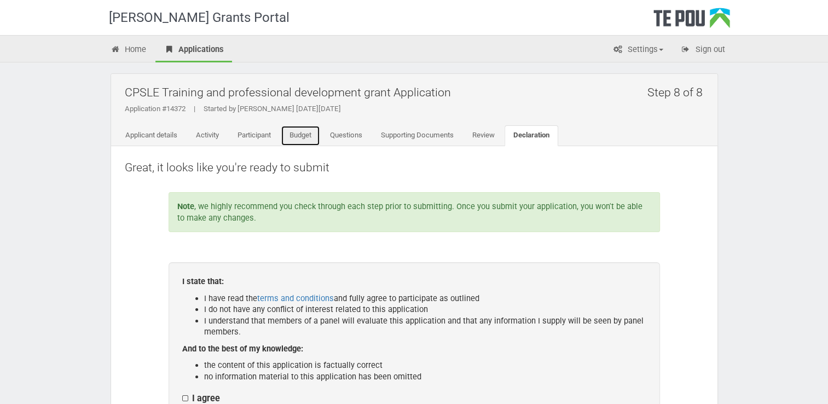
click at [298, 131] on link "Budget" at bounding box center [300, 135] width 39 height 21
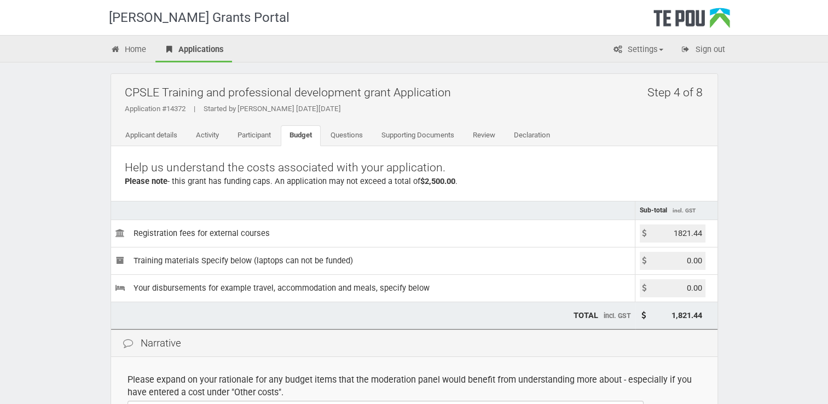
drag, startPoint x: 700, startPoint y: 230, endPoint x: 699, endPoint y: 224, distance: 6.1
click at [700, 229] on input "1821.44" at bounding box center [672, 233] width 66 height 18
type input "1355.30"
type input "1,355.30"
drag, startPoint x: 712, startPoint y: 299, endPoint x: 703, endPoint y: 340, distance: 41.3
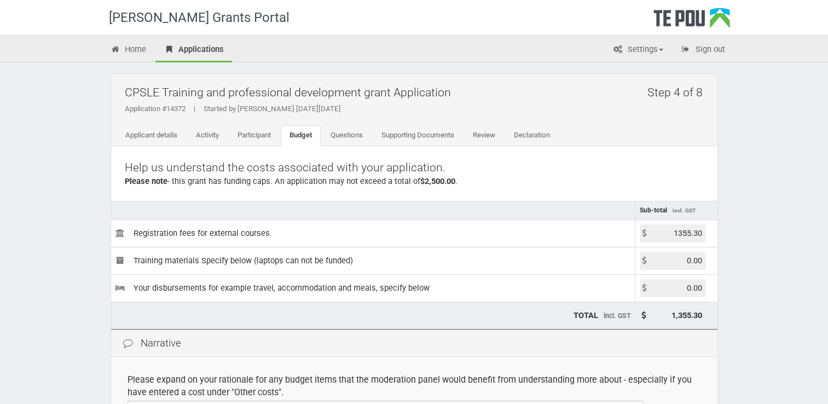
click at [712, 298] on td "0.00" at bounding box center [676, 287] width 82 height 27
click at [698, 323] on td "1,355.30" at bounding box center [676, 314] width 82 height 27
drag, startPoint x: 696, startPoint y: 314, endPoint x: 806, endPoint y: 333, distance: 111.1
click at [805, 335] on div "Te Pou Grants Portal Home Applications Settings Profile My account FAQs Sign ou…" at bounding box center [414, 316] width 828 height 633
click at [543, 139] on link "Declaration" at bounding box center [532, 135] width 54 height 21
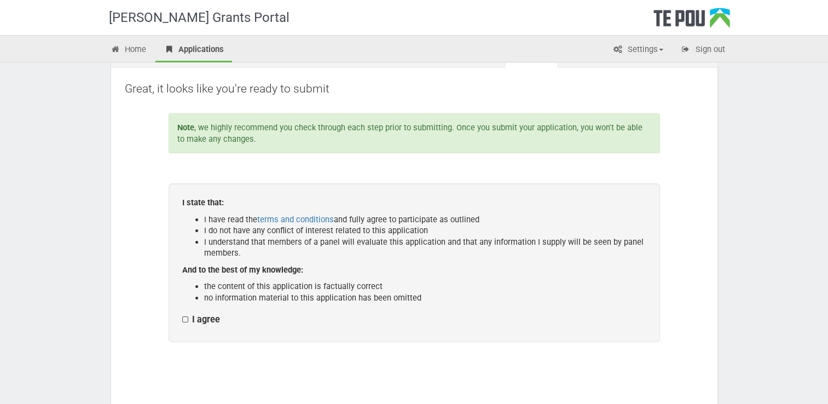
scroll to position [218, 0]
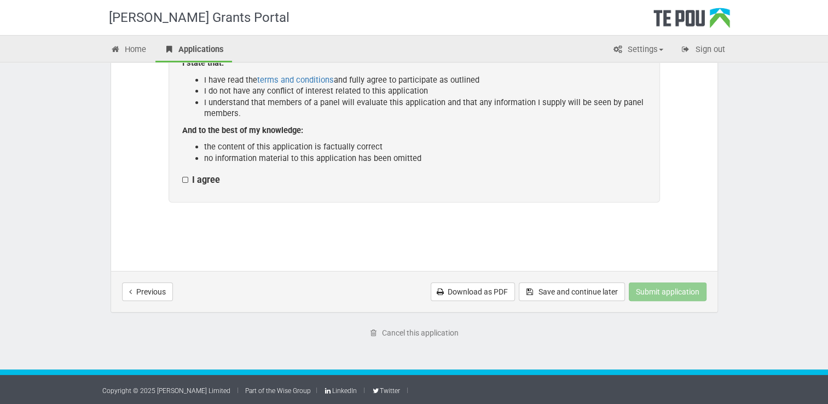
click at [182, 178] on div "I state that: I have read the terms and conditions and fully agree to participa…" at bounding box center [413, 123] width 491 height 159
click at [182, 179] on label "I agree" at bounding box center [201, 179] width 38 height 11
click at [182, 174] on input "I agree" at bounding box center [182, 174] width 1 height 1
checkbox input "true"
click at [673, 286] on button "Submit application" at bounding box center [667, 291] width 78 height 19
